Goal: Task Accomplishment & Management: Complete application form

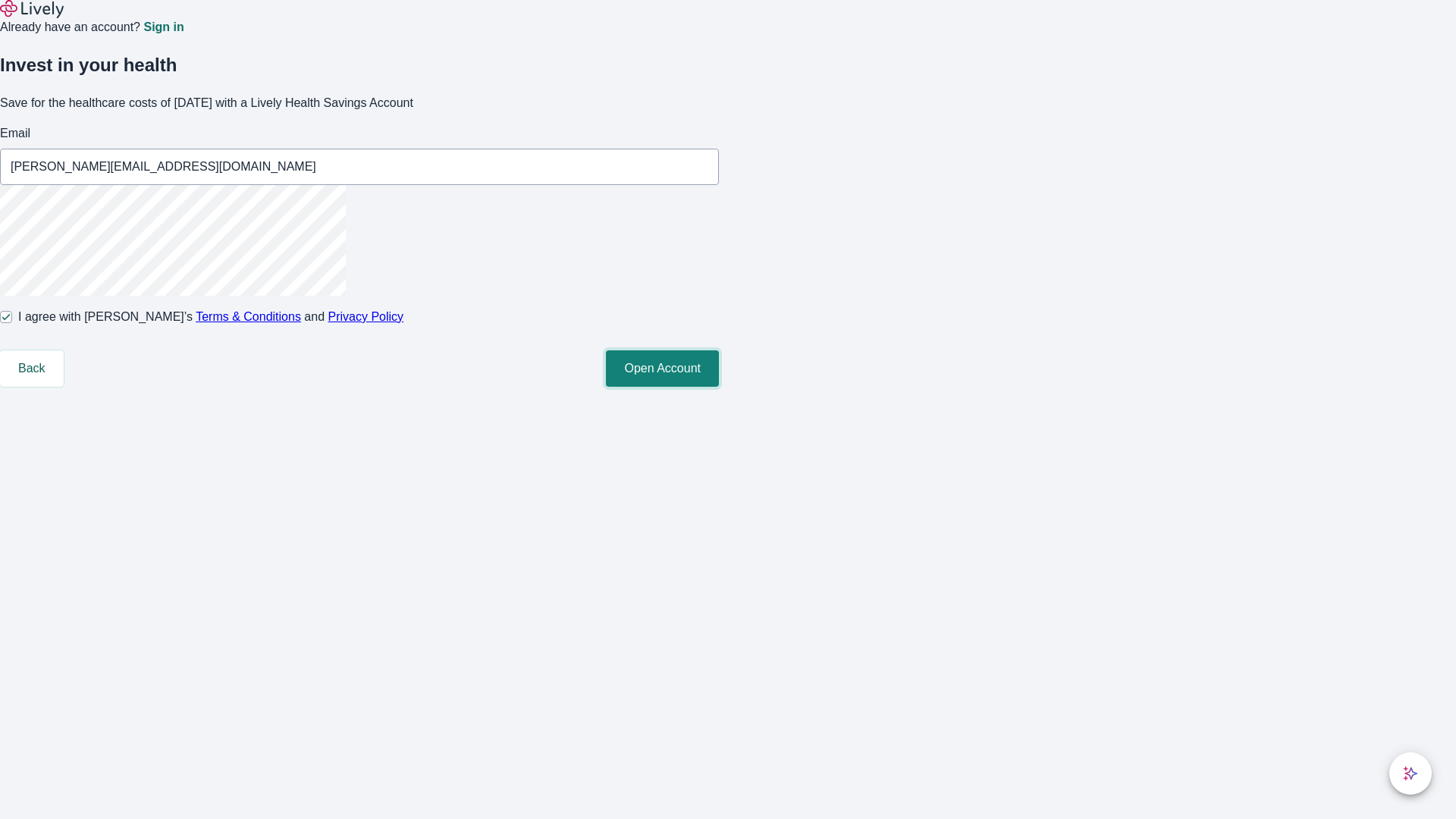
click at [719, 387] on button "Open Account" at bounding box center [661, 369] width 113 height 37
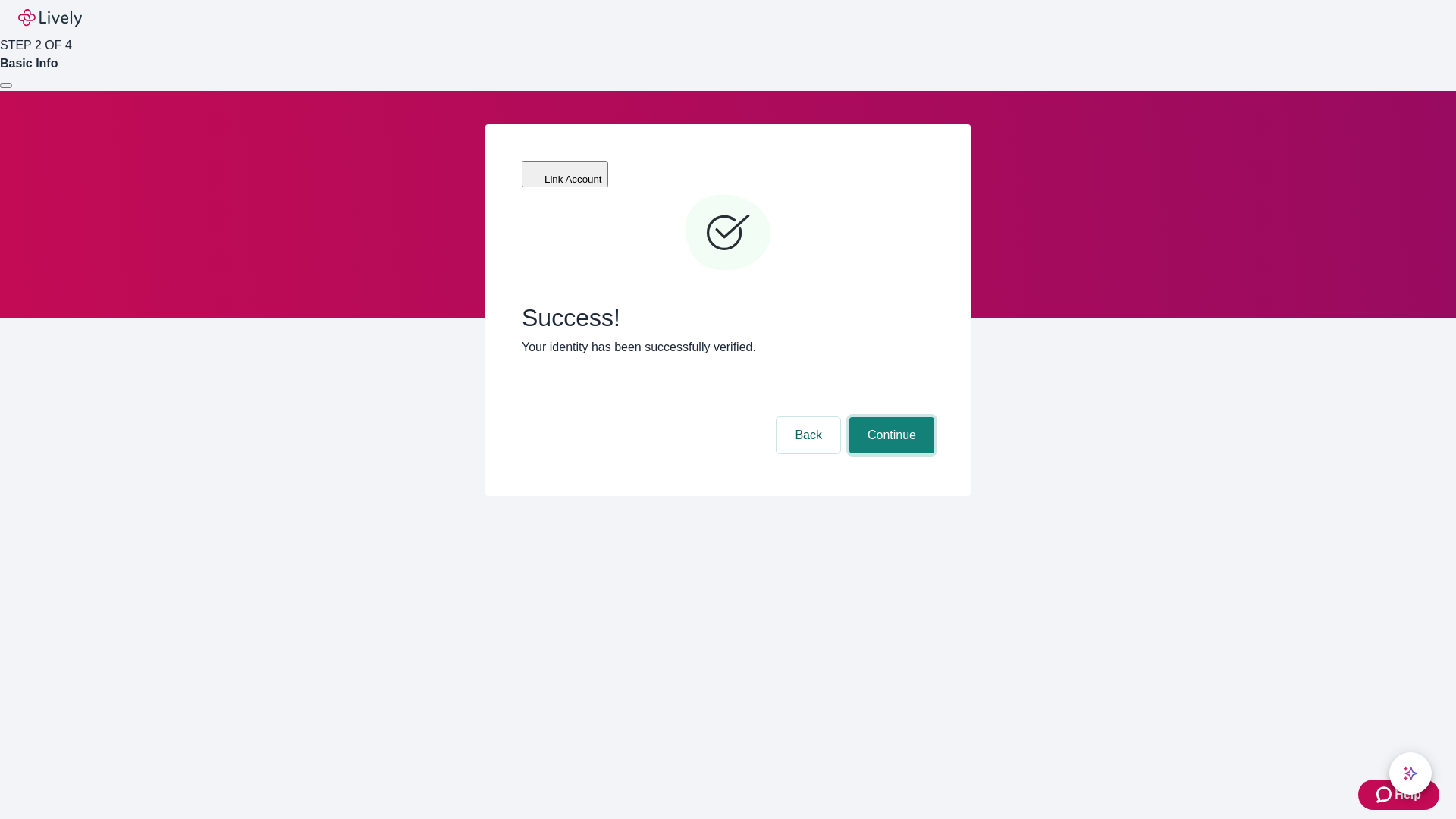
click at [889, 417] on button "Continue" at bounding box center [891, 435] width 85 height 37
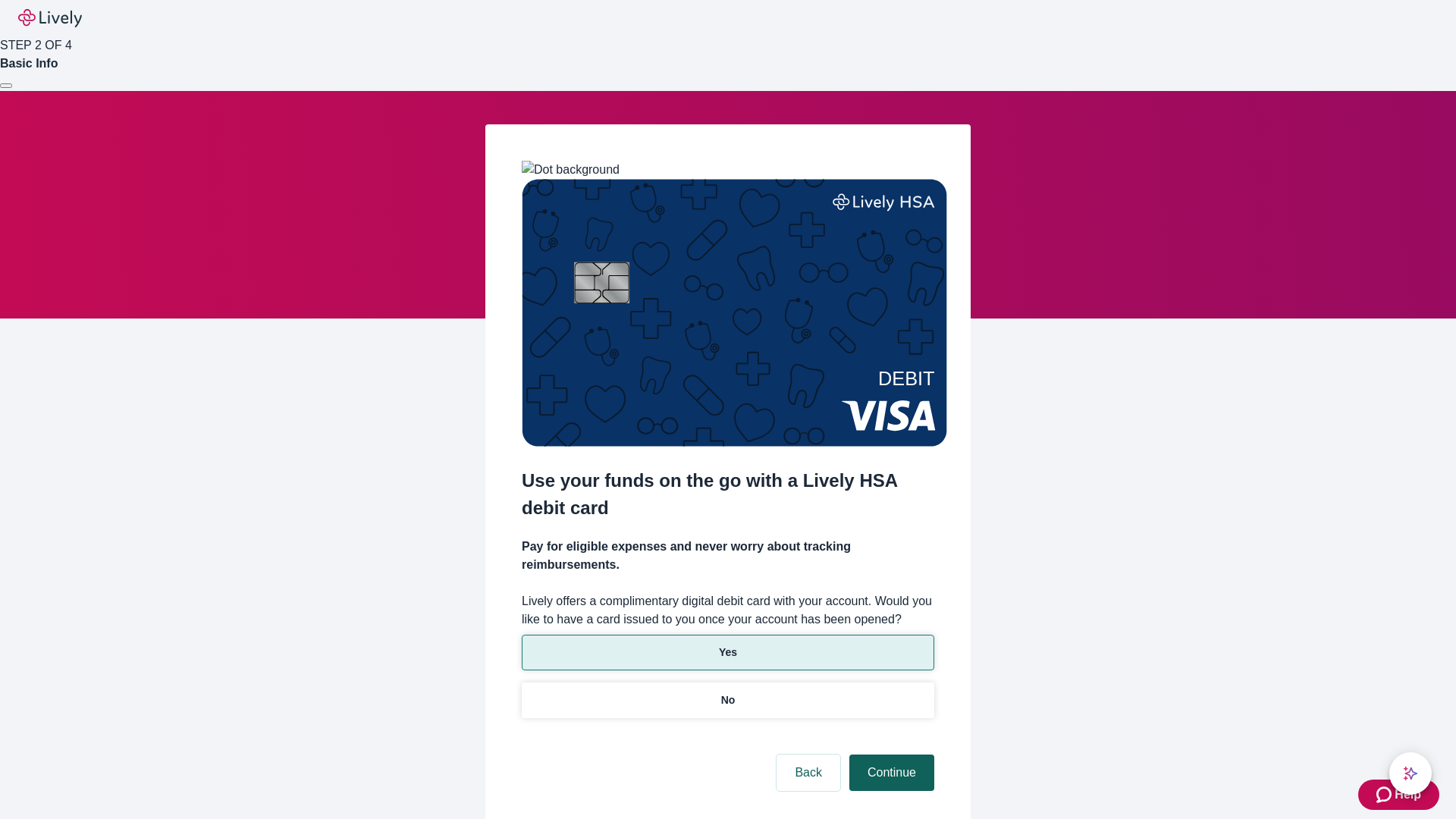
click at [727, 692] on p "No" at bounding box center [728, 700] width 14 height 16
click at [889, 755] on button "Continue" at bounding box center [891, 773] width 85 height 37
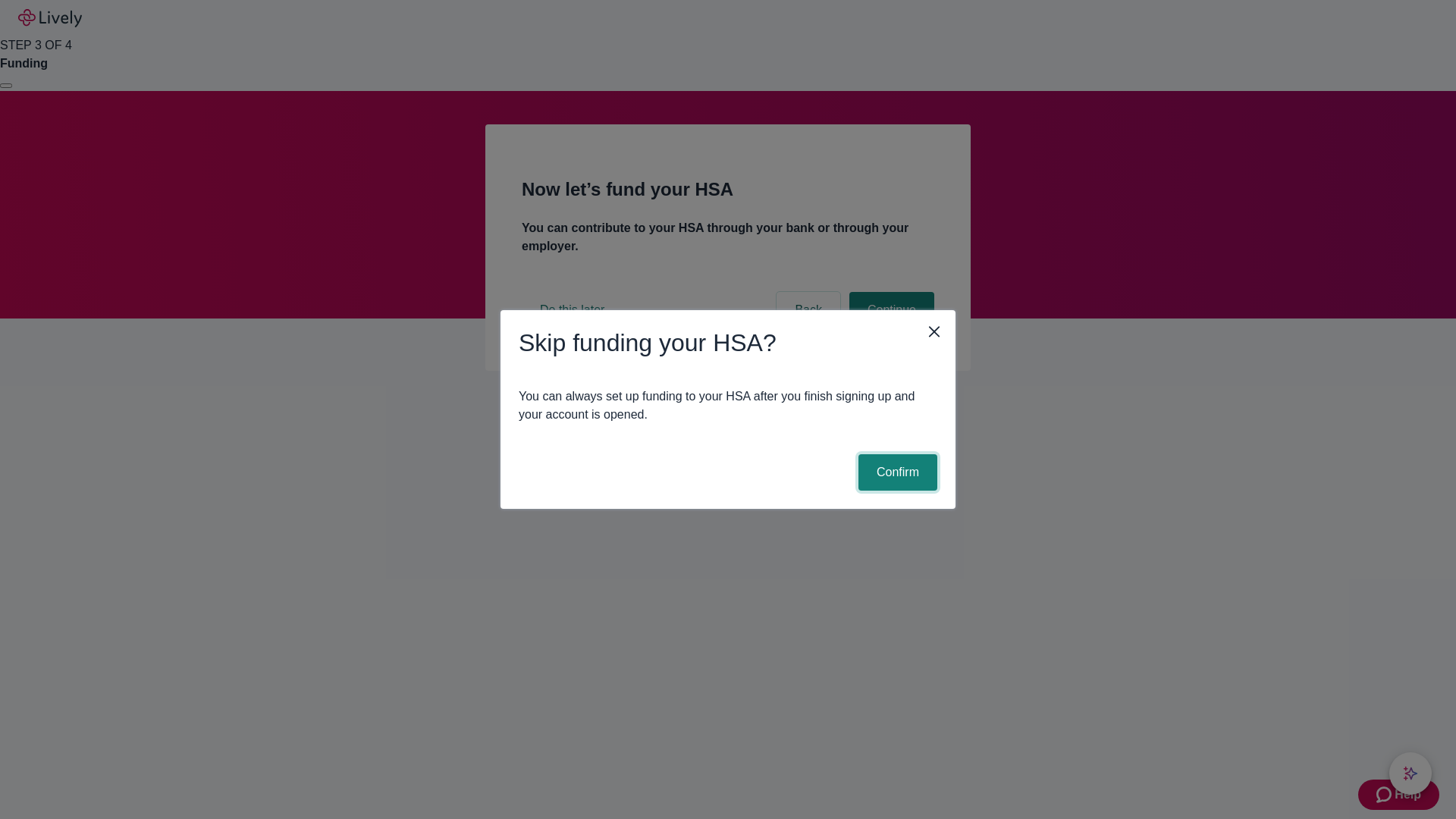
click at [896, 472] on button "Confirm" at bounding box center [897, 473] width 79 height 37
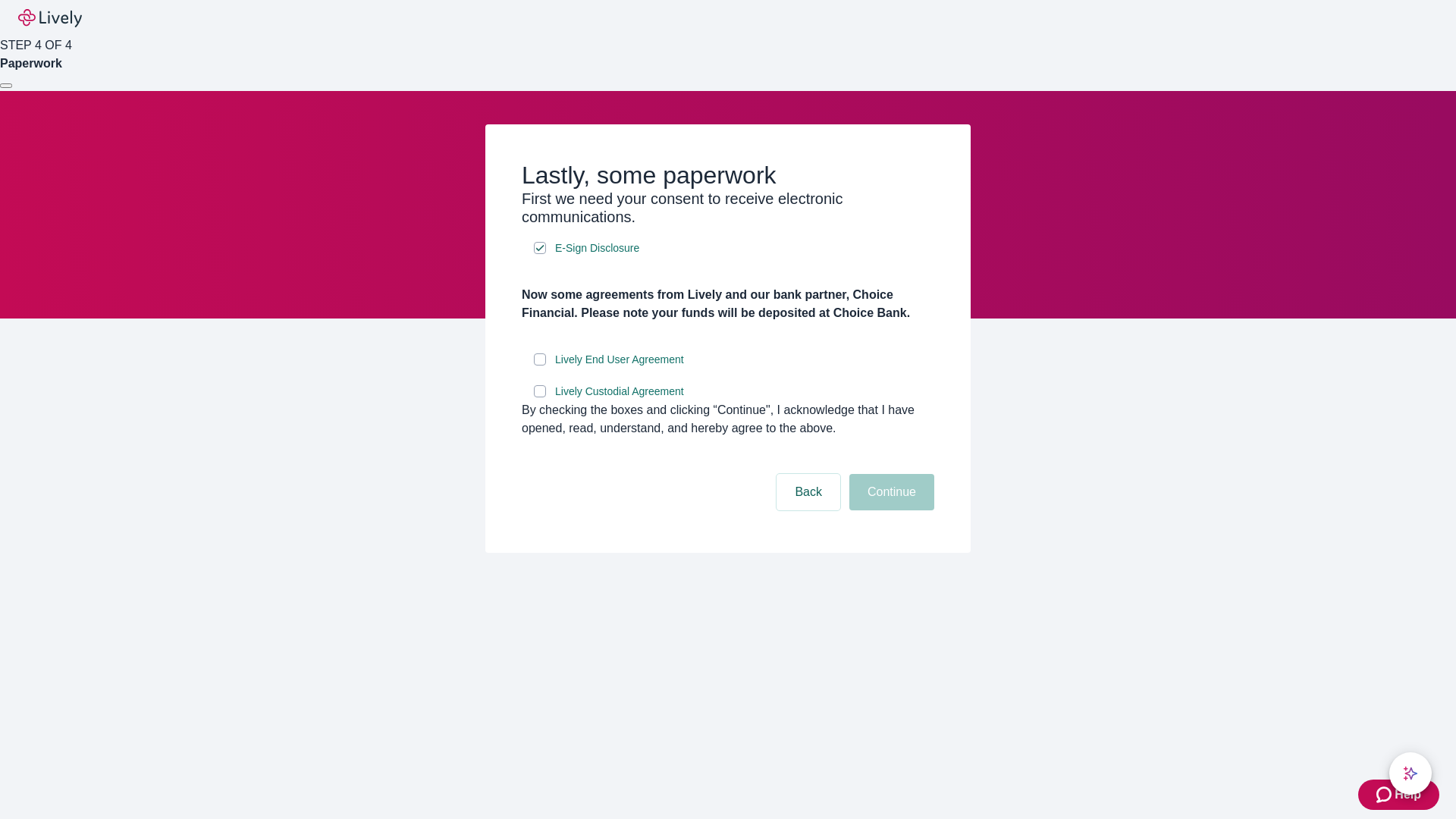
click at [540, 365] on input "Lively End User Agreement" at bounding box center [540, 359] width 13 height 13
checkbox input "true"
click at [540, 397] on input "Lively Custodial Agreement" at bounding box center [540, 391] width 13 height 13
checkbox input "true"
click at [889, 510] on button "Continue" at bounding box center [891, 492] width 85 height 37
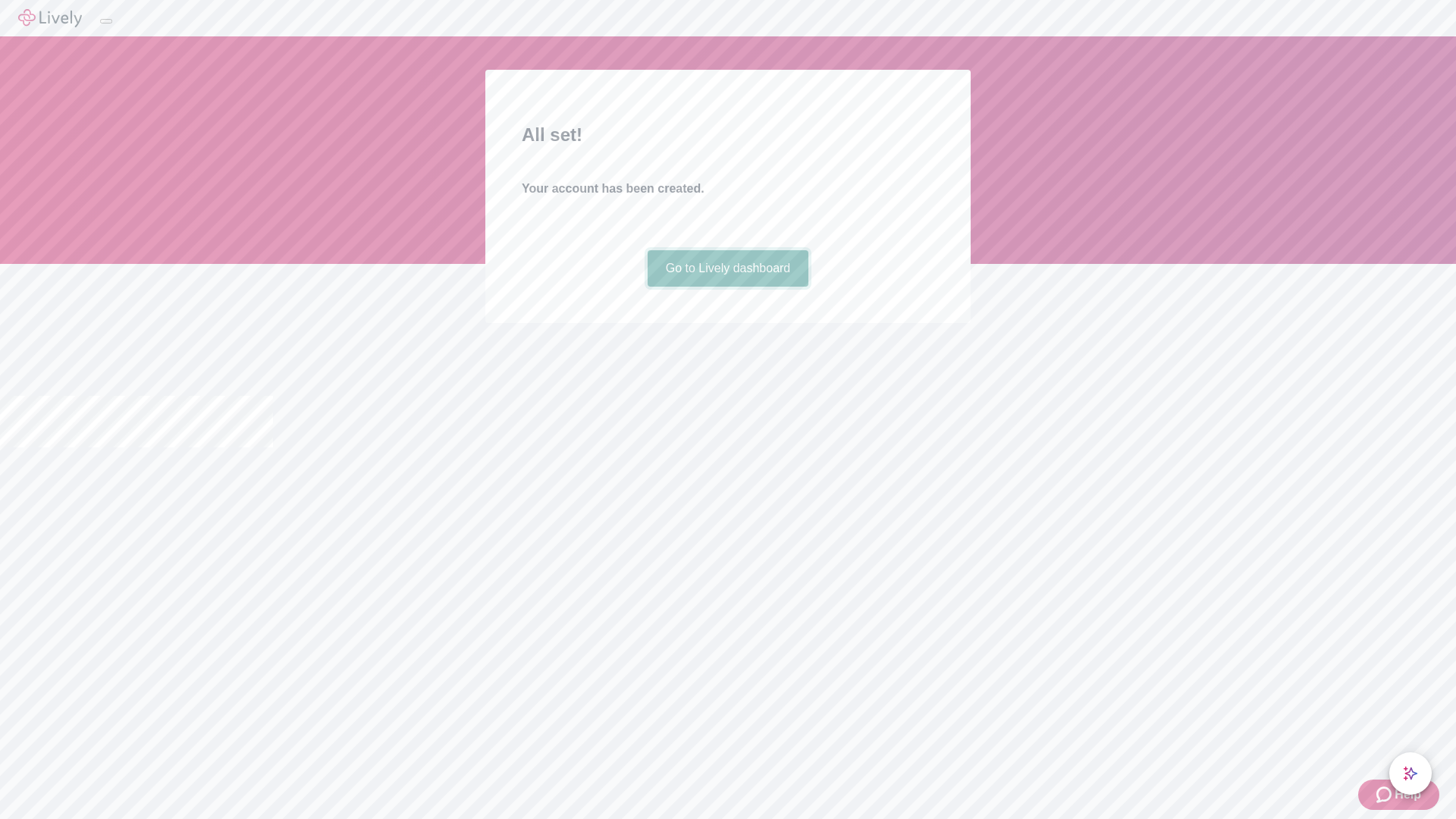
click at [727, 287] on link "Go to Lively dashboard" at bounding box center [728, 269] width 162 height 37
